Goal: Information Seeking & Learning: Learn about a topic

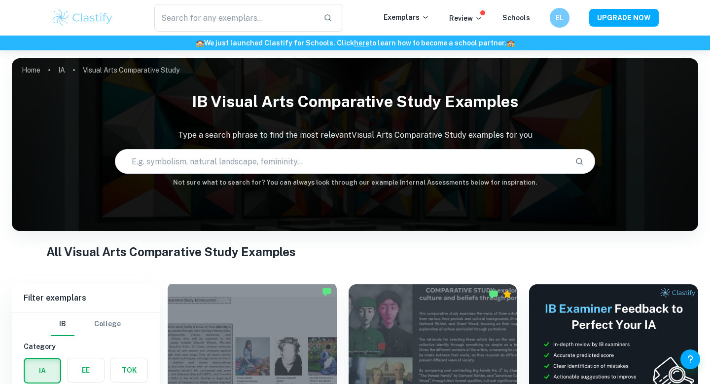
scroll to position [164, 0]
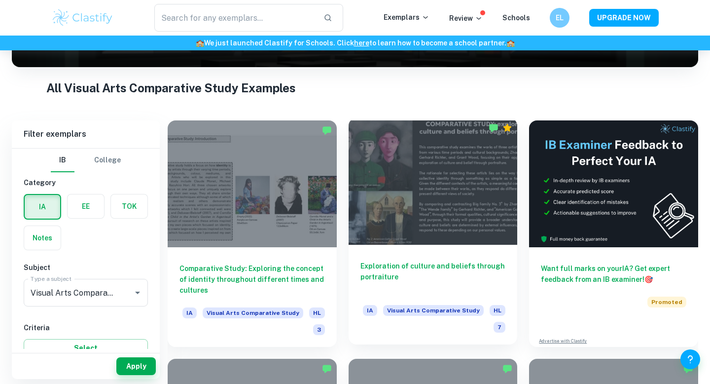
click at [403, 270] on h6 "Exploration of culture and beliefs through portraiture" at bounding box center [433, 276] width 145 height 33
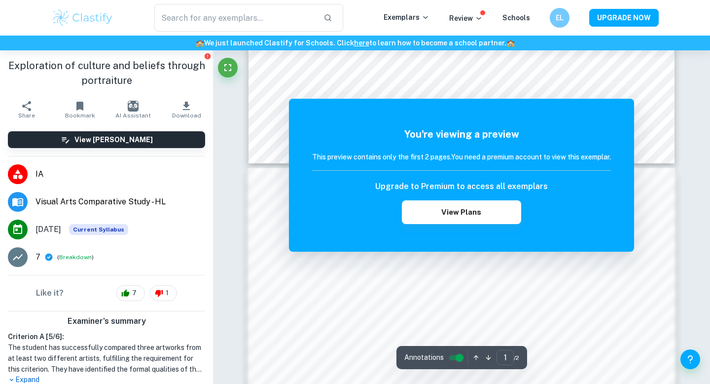
scroll to position [229, 0]
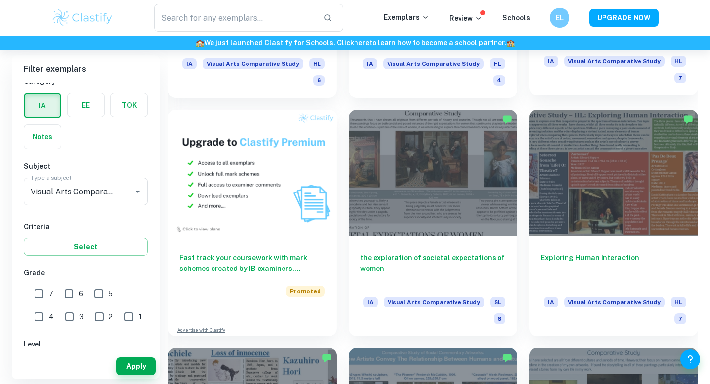
scroll to position [652, 0]
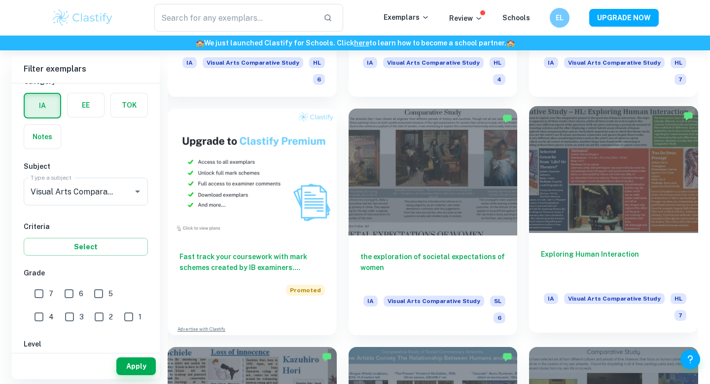
click at [587, 251] on h6 "Exploring Human Interaction" at bounding box center [613, 265] width 145 height 33
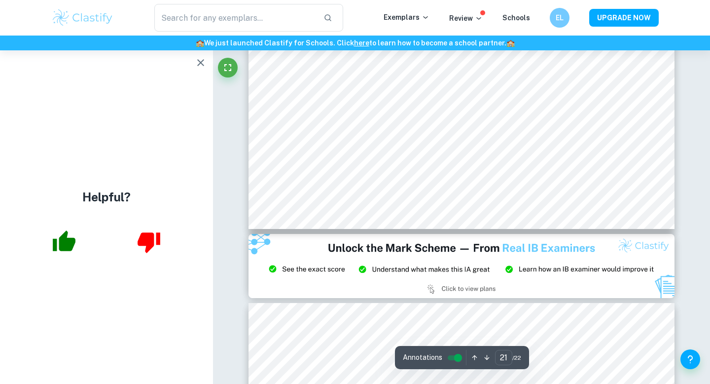
scroll to position [5408, 0]
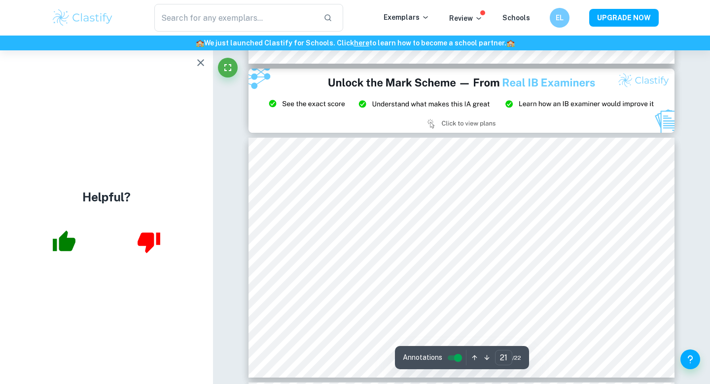
type input "20"
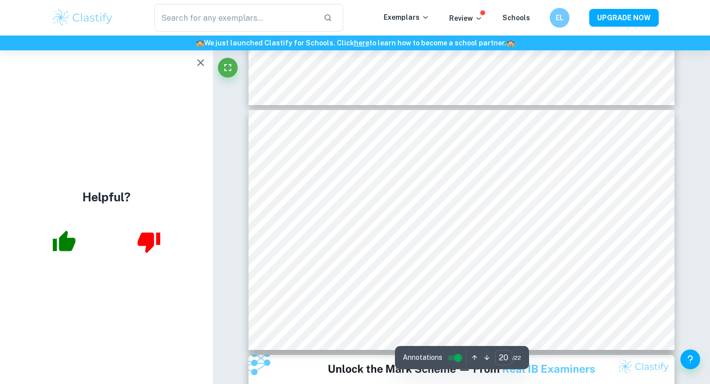
scroll to position [4868, 0]
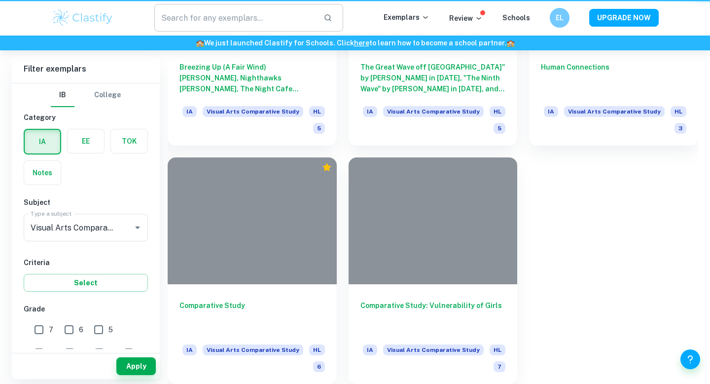
scroll to position [652, 0]
